Goal: Task Accomplishment & Management: Manage account settings

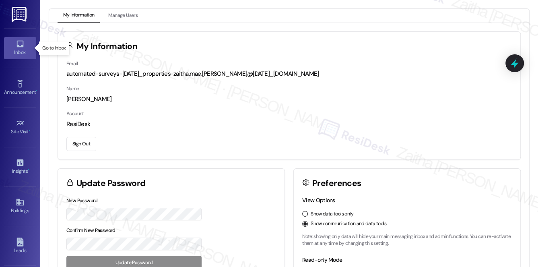
click at [29, 50] on div "Inbox" at bounding box center [20, 52] width 40 height 8
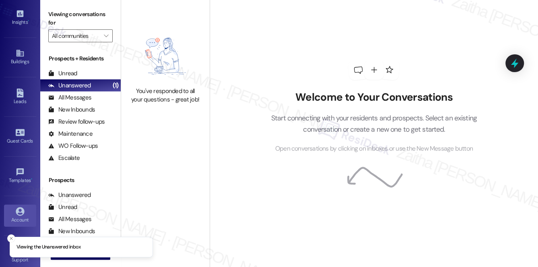
scroll to position [153, 0]
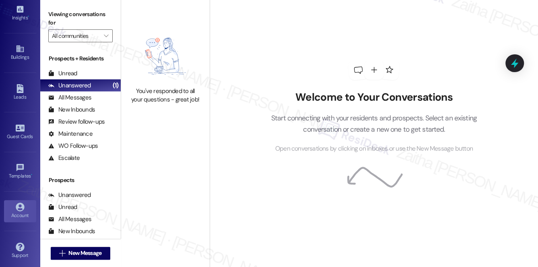
click at [19, 207] on icon at bounding box center [20, 207] width 9 height 9
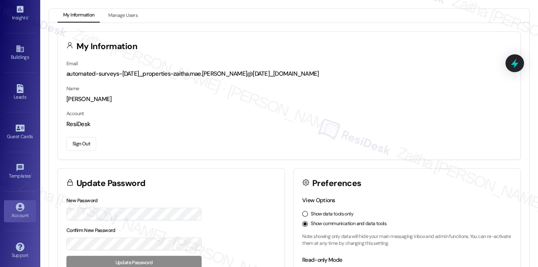
click at [88, 145] on button "Sign Out" at bounding box center [81, 144] width 30 height 14
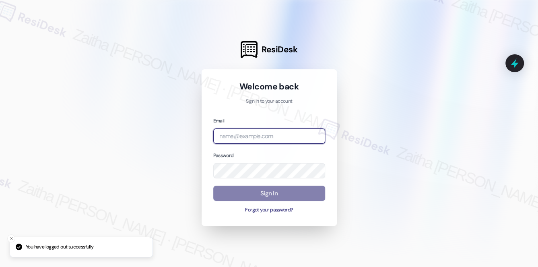
click at [269, 139] on input "email" at bounding box center [269, 136] width 112 height 16
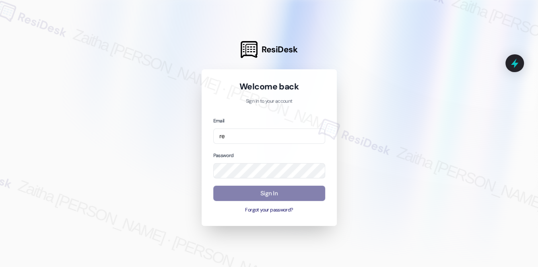
click at [397, 83] on div at bounding box center [269, 133] width 538 height 267
click at [239, 139] on input "re" at bounding box center [269, 136] width 112 height 16
type input "automated-surveys-res_prop-zaitha.mae.[PERSON_NAME]@res_[DOMAIN_NAME]"
